Goal: Task Accomplishment & Management: Manage account settings

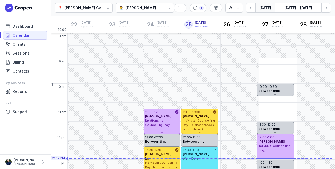
select select "week"
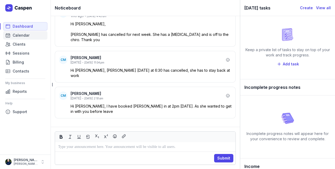
click at [27, 36] on span "Calendar" at bounding box center [21, 35] width 17 height 6
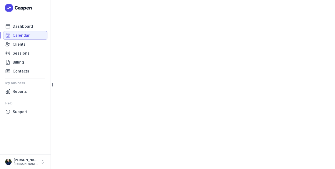
select select "week"
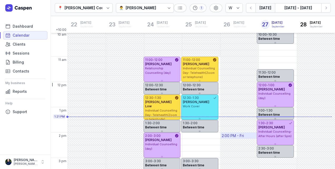
scroll to position [70, 0]
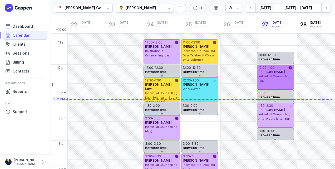
click at [280, 80] on div "Individual Counselling (day)" at bounding box center [275, 78] width 34 height 9
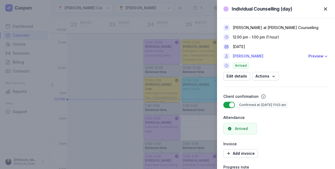
click at [253, 56] on link "[PERSON_NAME]" at bounding box center [269, 56] width 72 height 6
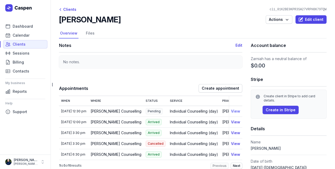
click at [231, 112] on button "View" at bounding box center [235, 111] width 9 height 6
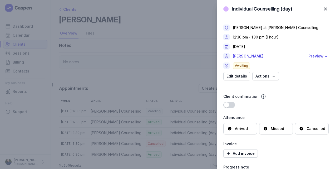
drag, startPoint x: 305, startPoint y: 86, endPoint x: 326, endPoint y: 8, distance: 81.5
click at [326, 8] on span "button" at bounding box center [326, 9] width 12 height 12
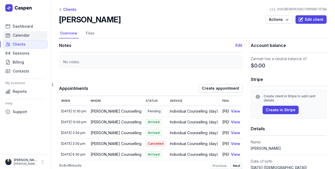
click at [23, 33] on span "Calendar" at bounding box center [21, 35] width 17 height 6
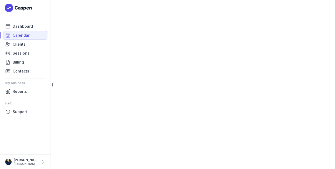
select select "week"
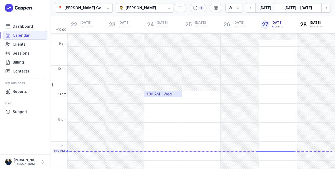
scroll to position [70, 0]
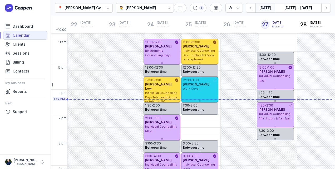
click at [203, 86] on div "[PERSON_NAME]" at bounding box center [200, 84] width 34 height 4
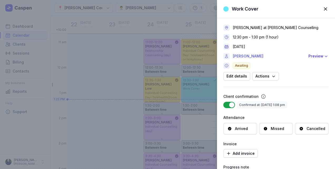
click at [246, 54] on link "[PERSON_NAME]" at bounding box center [269, 56] width 72 height 6
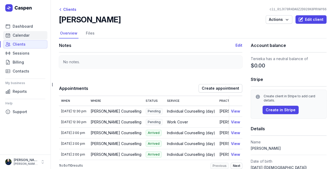
click at [23, 36] on span "Calendar" at bounding box center [21, 35] width 17 height 6
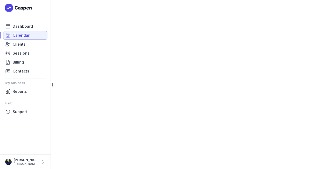
select select "week"
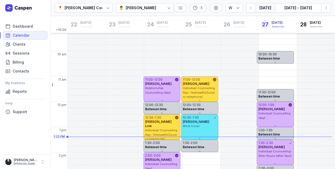
scroll to position [70, 0]
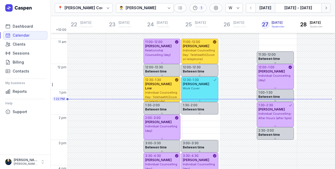
click at [327, 5] on icon "button" at bounding box center [325, 7] width 5 height 5
